Goal: Navigation & Orientation: Find specific page/section

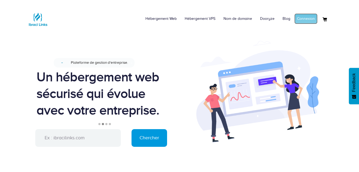
click at [308, 18] on link "Connexion" at bounding box center [305, 18] width 23 height 11
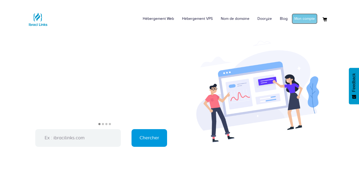
click at [307, 21] on link "Mon compte" at bounding box center [305, 18] width 26 height 11
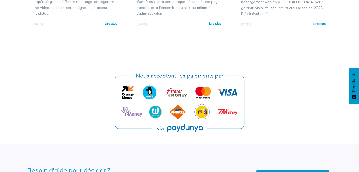
scroll to position [1378, 0]
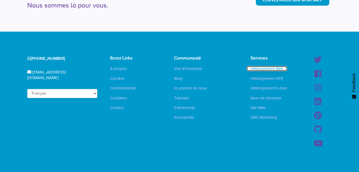
click at [271, 66] on link "Hébergement Web" at bounding box center [267, 68] width 41 height 5
